Goal: Task Accomplishment & Management: Manage account settings

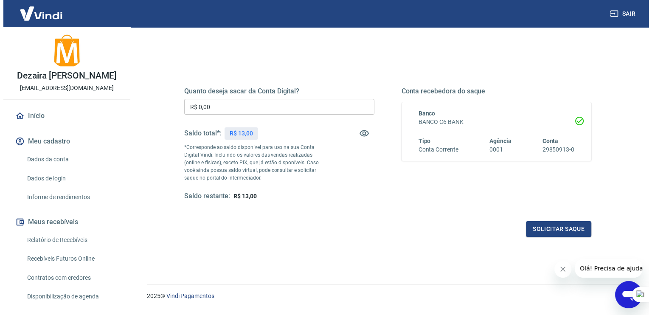
scroll to position [85, 0]
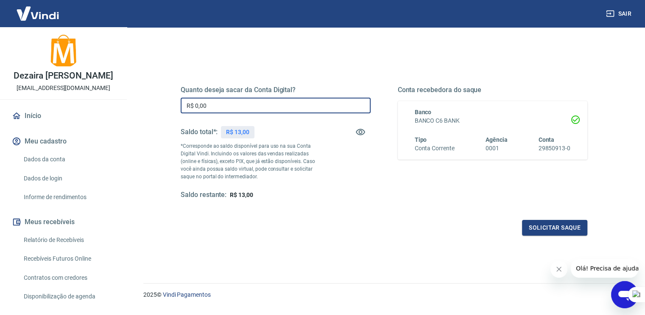
click at [278, 106] on input "R$ 0,00" at bounding box center [276, 106] width 190 height 16
type input "R$ 13,00"
click at [549, 224] on button "Solicitar saque" at bounding box center [554, 228] width 65 height 16
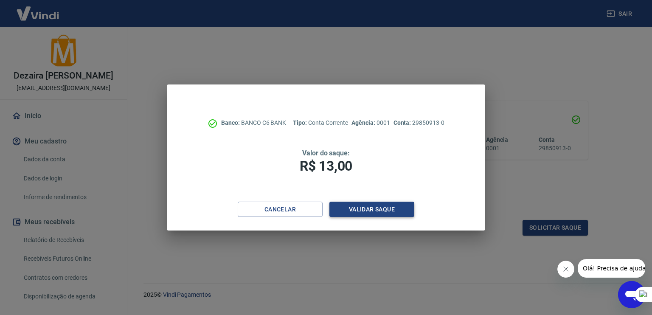
click at [379, 211] on button "Validar saque" at bounding box center [371, 210] width 85 height 16
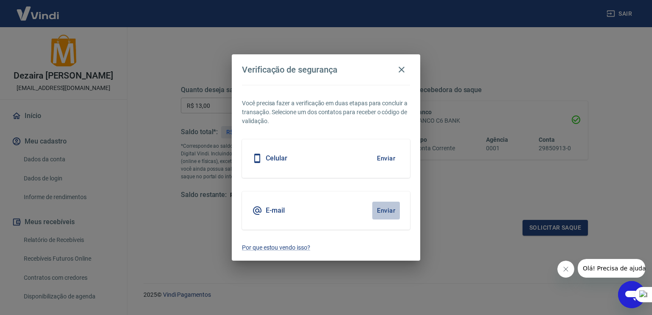
click at [390, 207] on button "Enviar" at bounding box center [386, 211] width 28 height 18
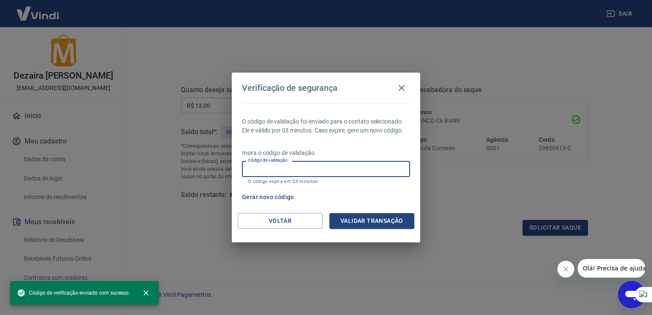
click at [331, 169] on input "Código de validação" at bounding box center [326, 169] width 168 height 16
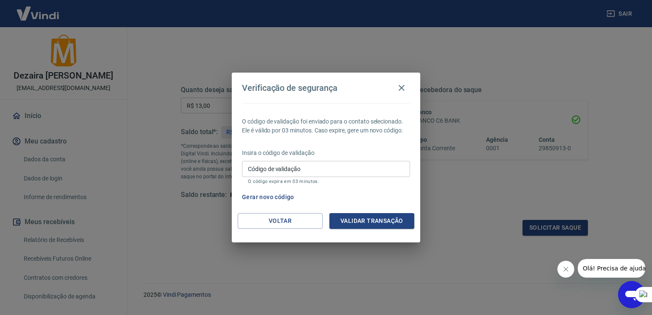
drag, startPoint x: 454, startPoint y: 179, endPoint x: 438, endPoint y: 193, distance: 21.7
click at [446, 186] on div "Verificação de segurança O código de validação foi enviado para o contato selec…" at bounding box center [326, 157] width 652 height 315
click at [382, 169] on input "Código de validação" at bounding box center [326, 169] width 168 height 16
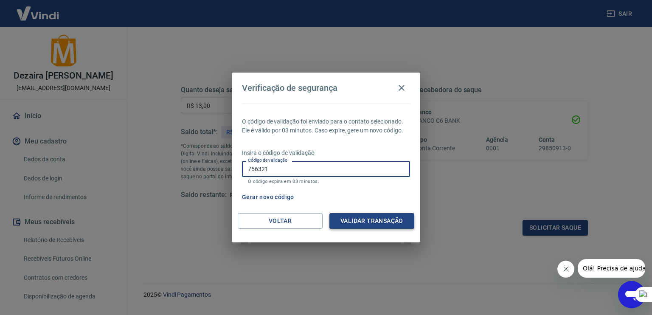
type input "756321"
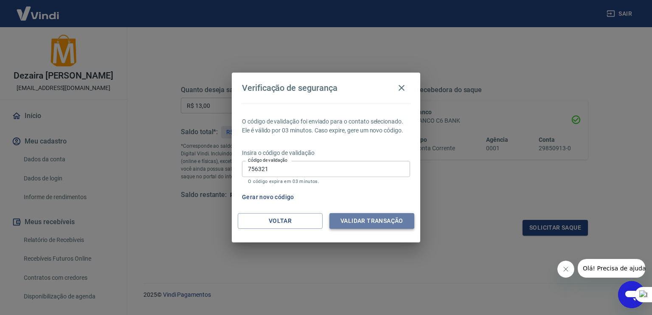
click at [367, 217] on button "Validar transação" at bounding box center [371, 221] width 85 height 16
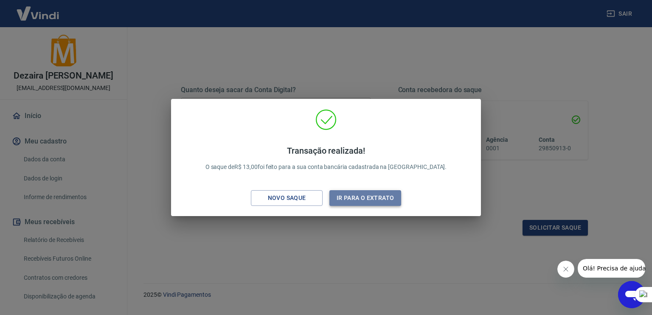
click at [349, 198] on button "Ir para o extrato" at bounding box center [365, 198] width 72 height 16
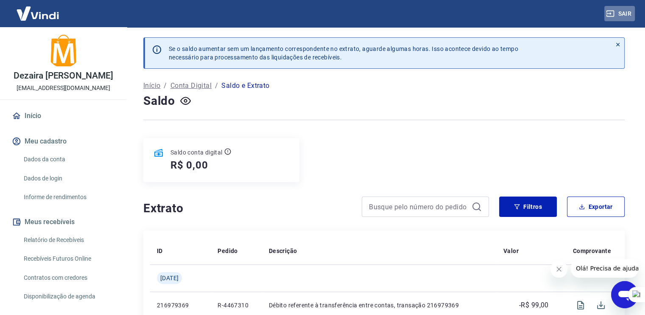
click at [624, 13] on button "Sair" at bounding box center [620, 14] width 31 height 16
